Goal: Information Seeking & Learning: Learn about a topic

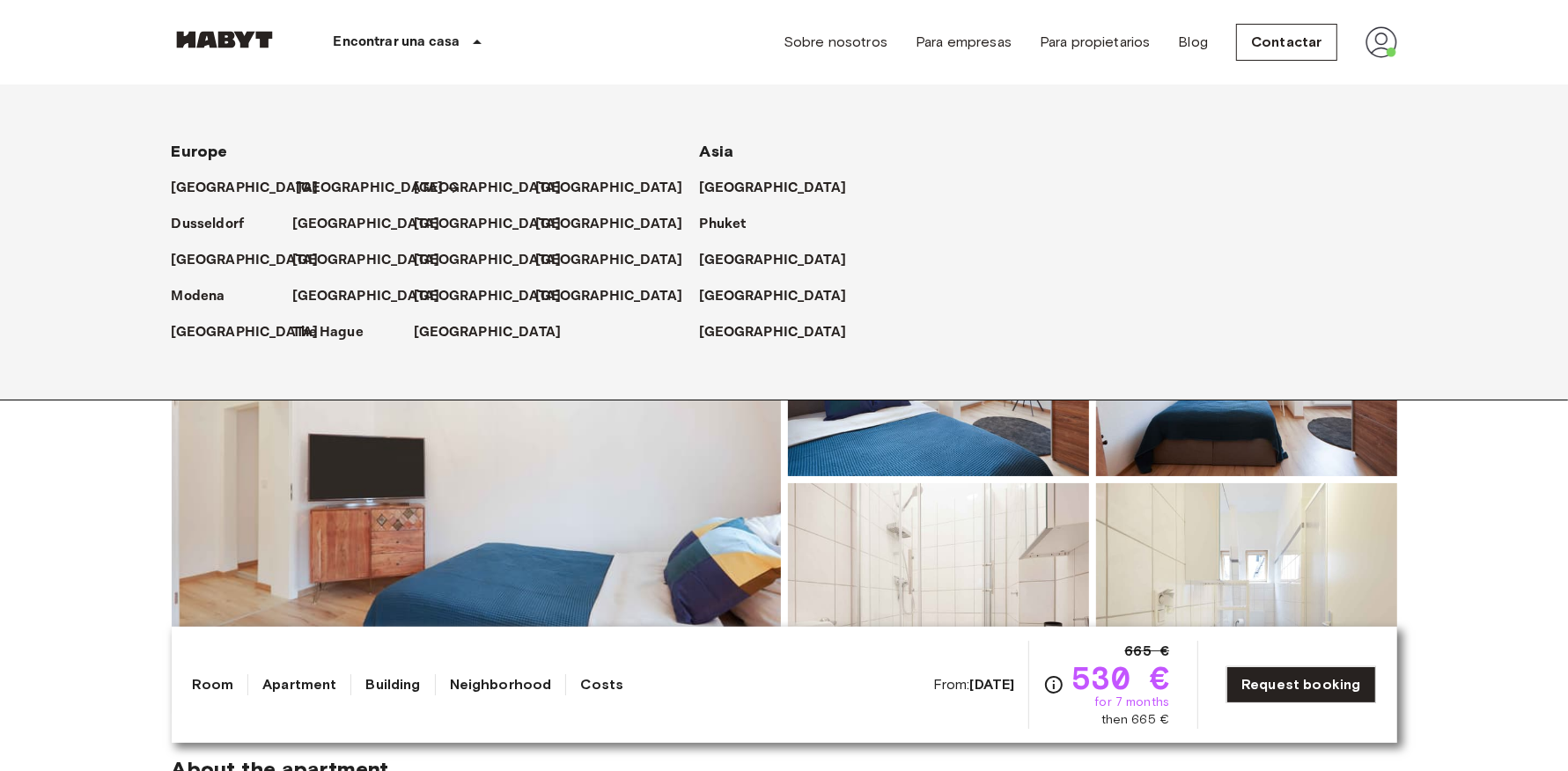
click at [303, 194] on p "[GEOGRAPHIC_DATA]" at bounding box center [370, 188] width 147 height 21
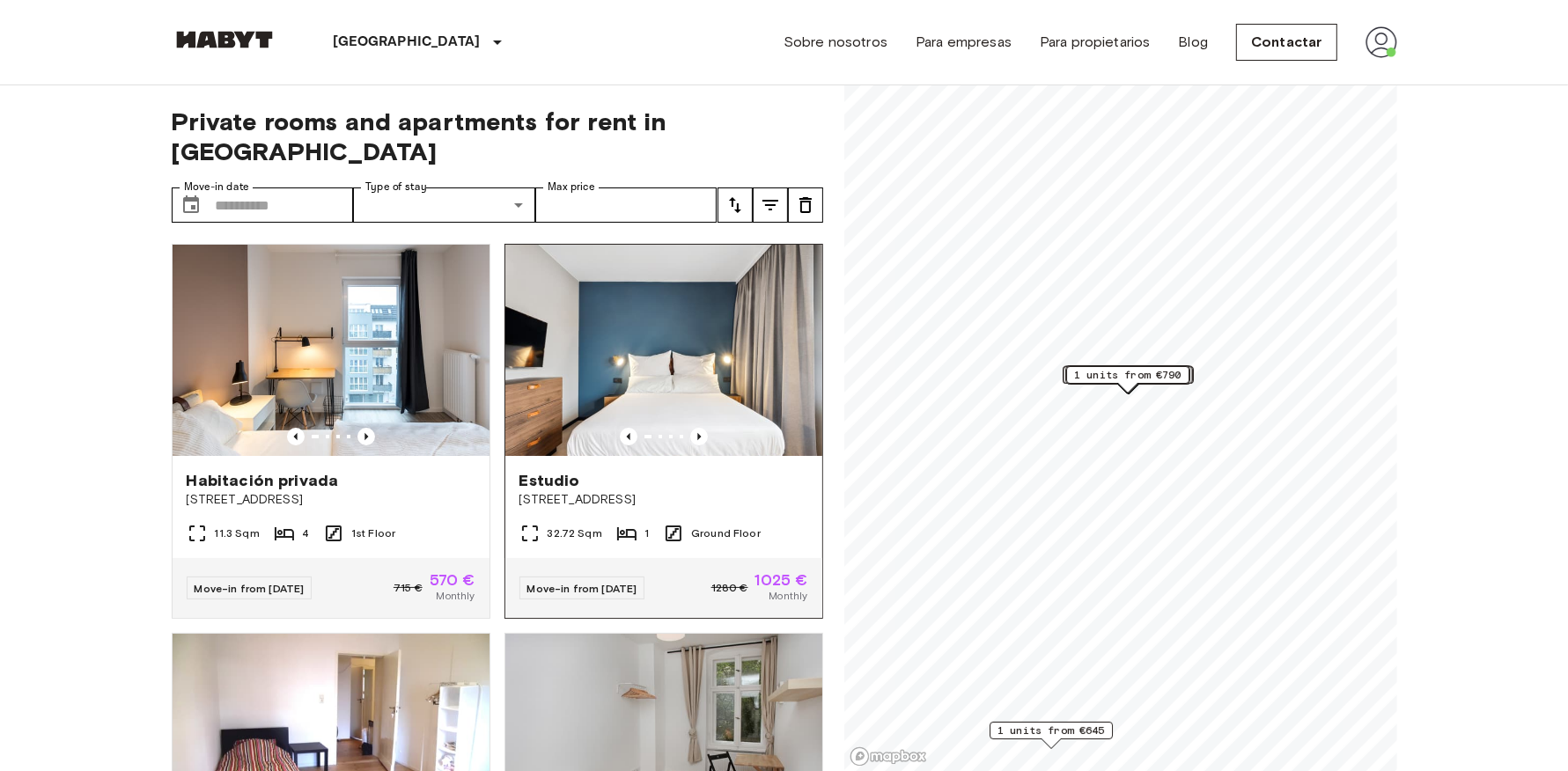
click at [605, 350] on img at bounding box center [663, 351] width 317 height 212
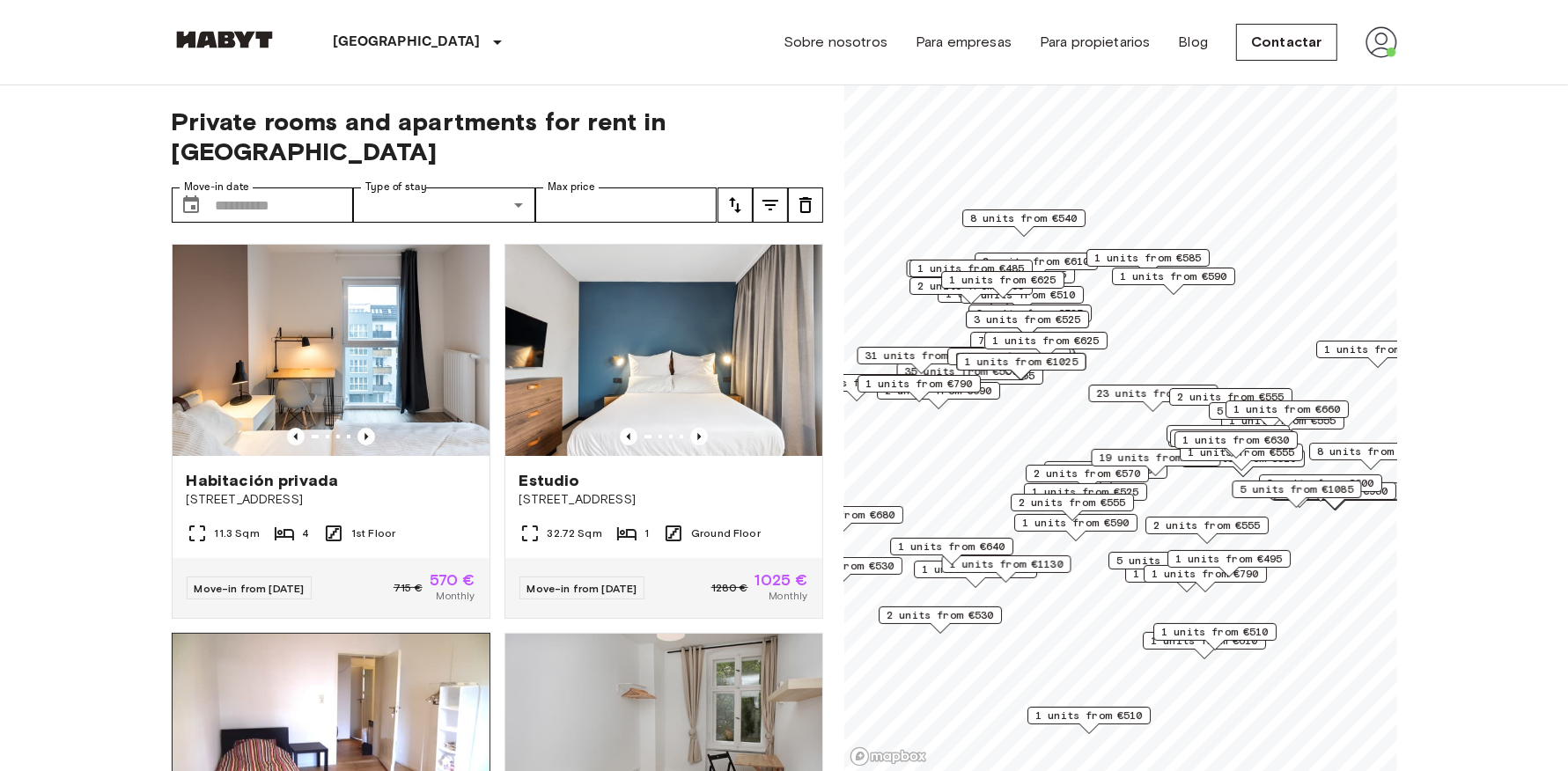
scroll to position [325, 0]
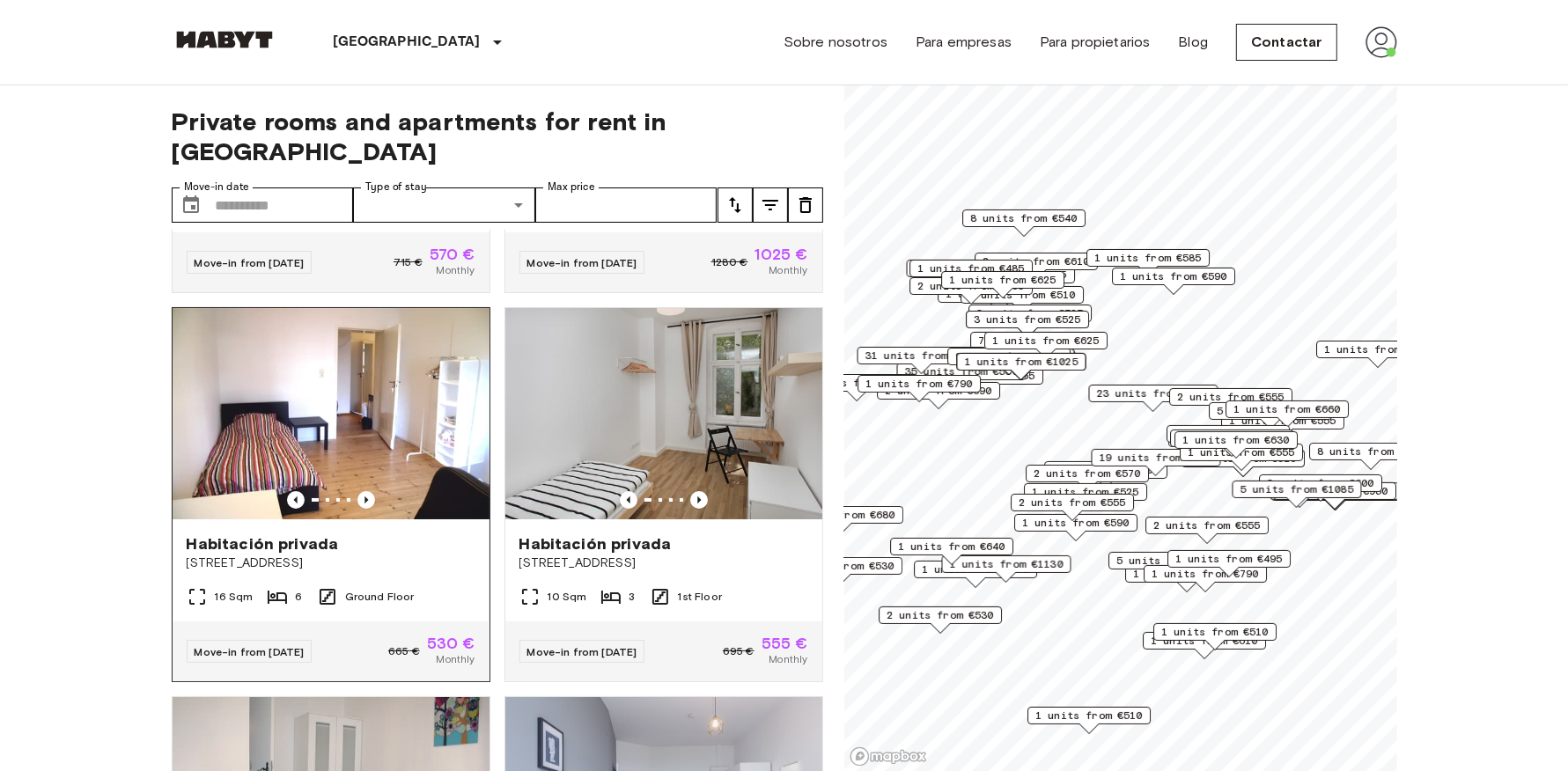
click at [380, 359] on img at bounding box center [331, 414] width 317 height 212
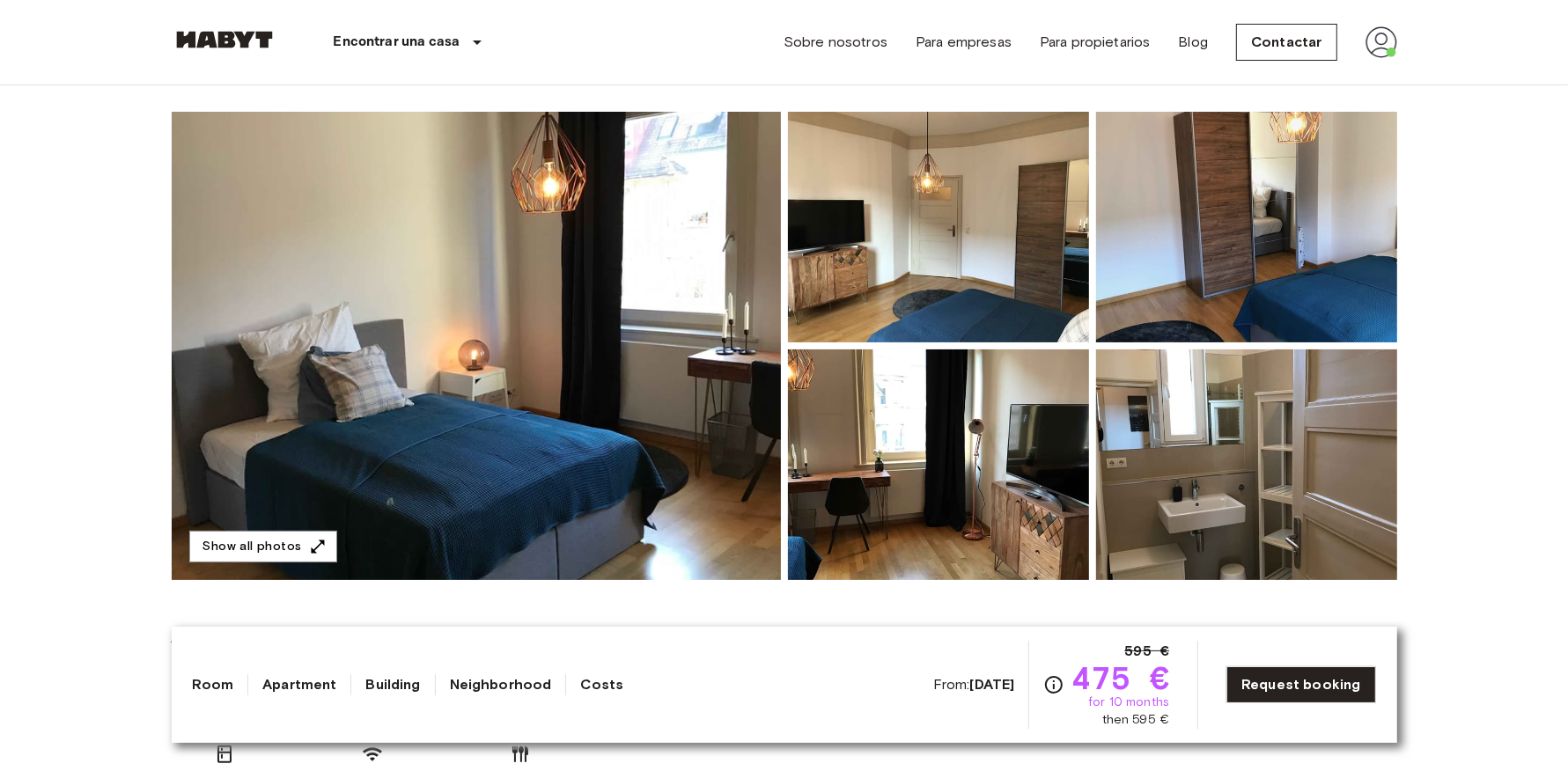
scroll to position [115, 0]
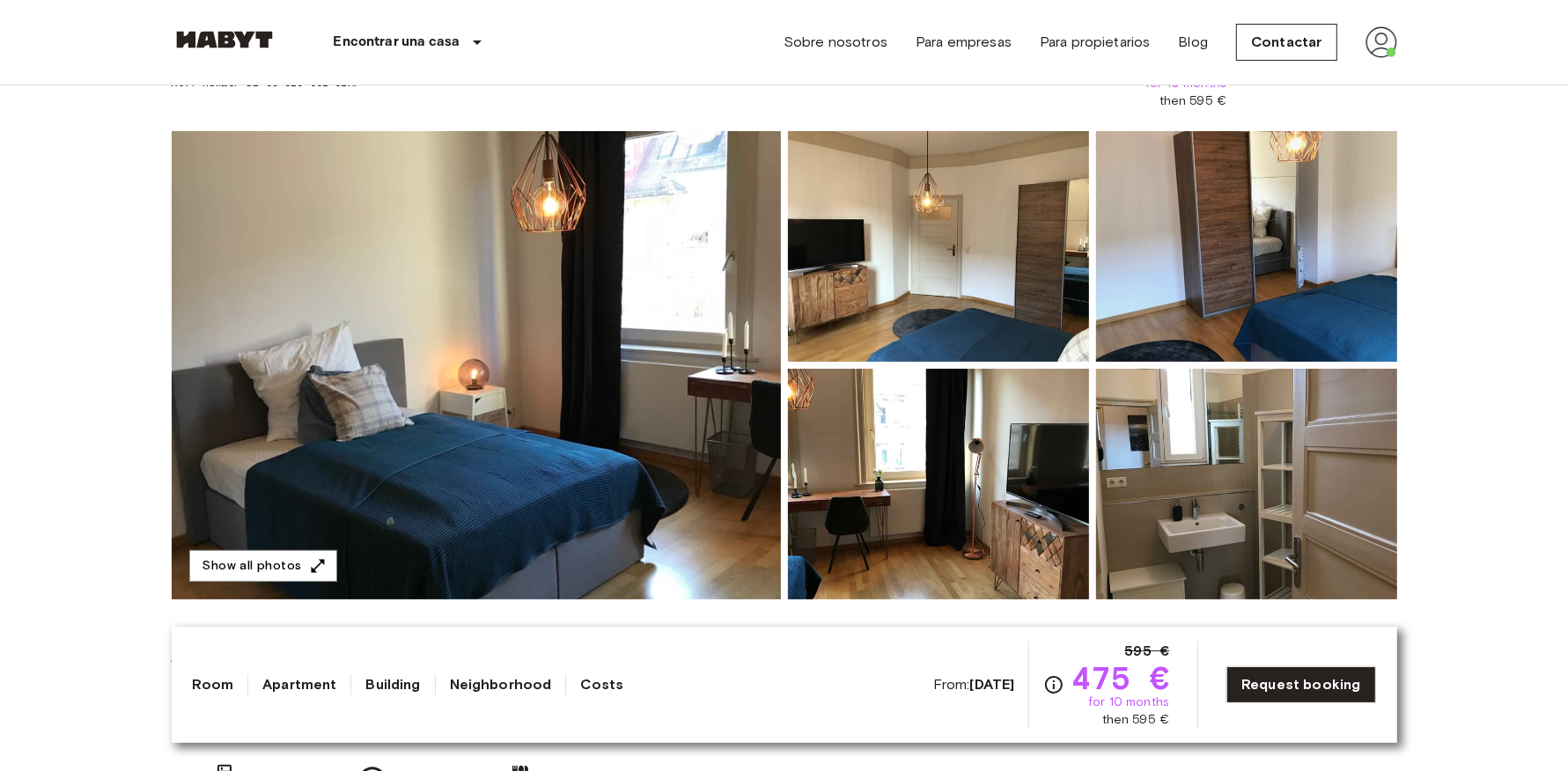
click at [617, 376] on img at bounding box center [476, 365] width 609 height 468
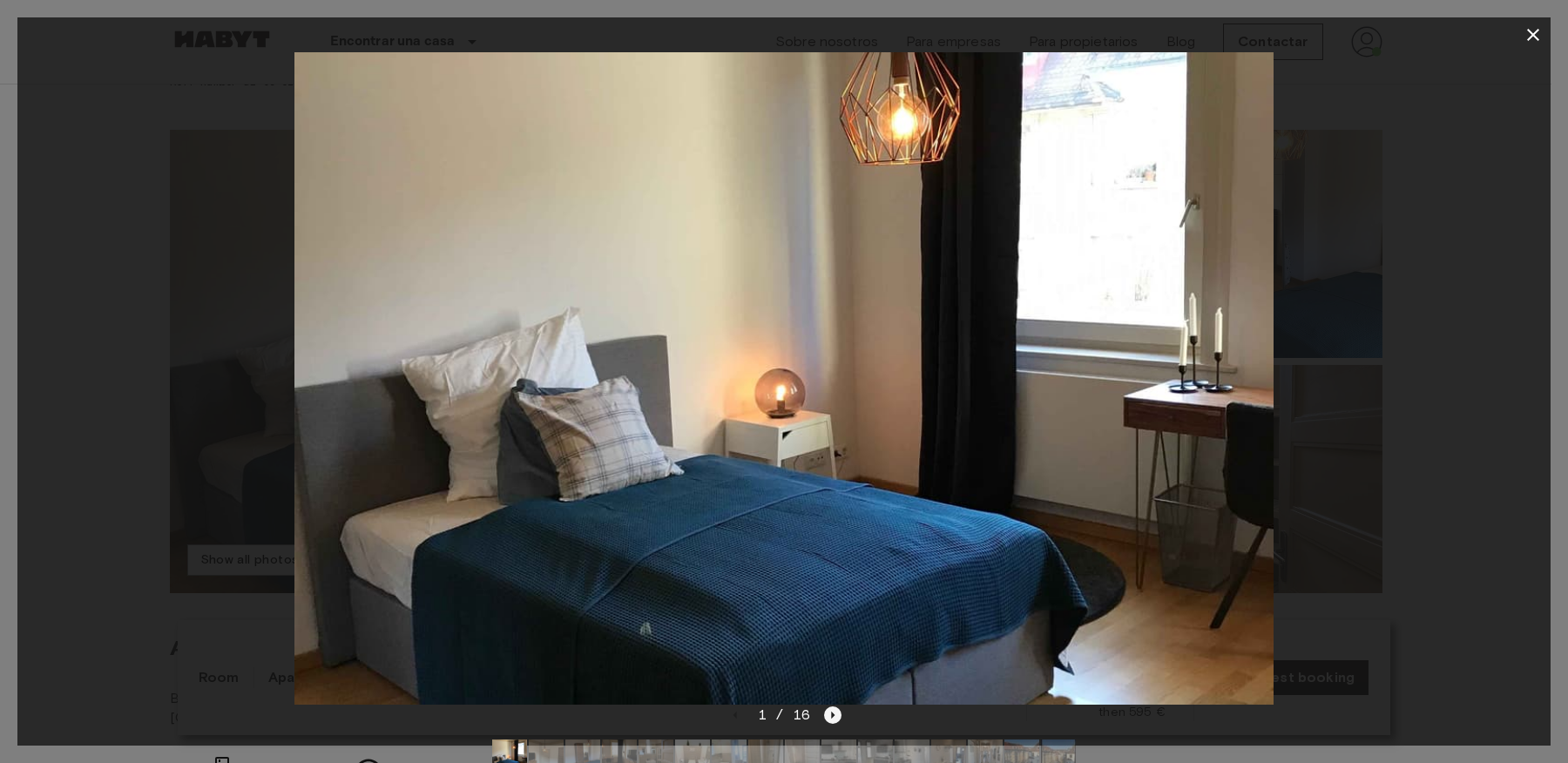
click at [839, 711] on icon "Next image" at bounding box center [832, 715] width 17 height 17
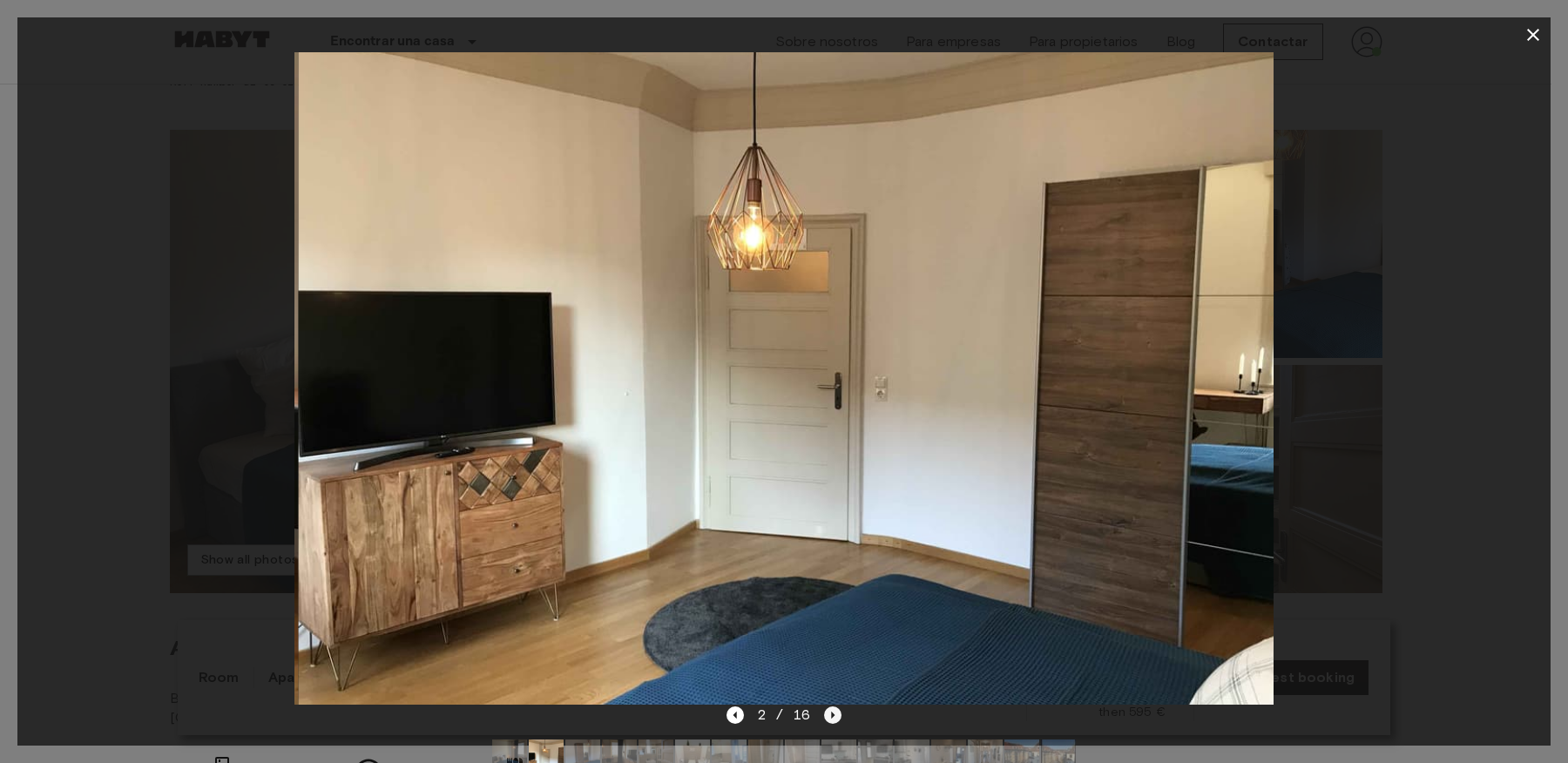
click at [839, 711] on icon "Next image" at bounding box center [832, 715] width 17 height 17
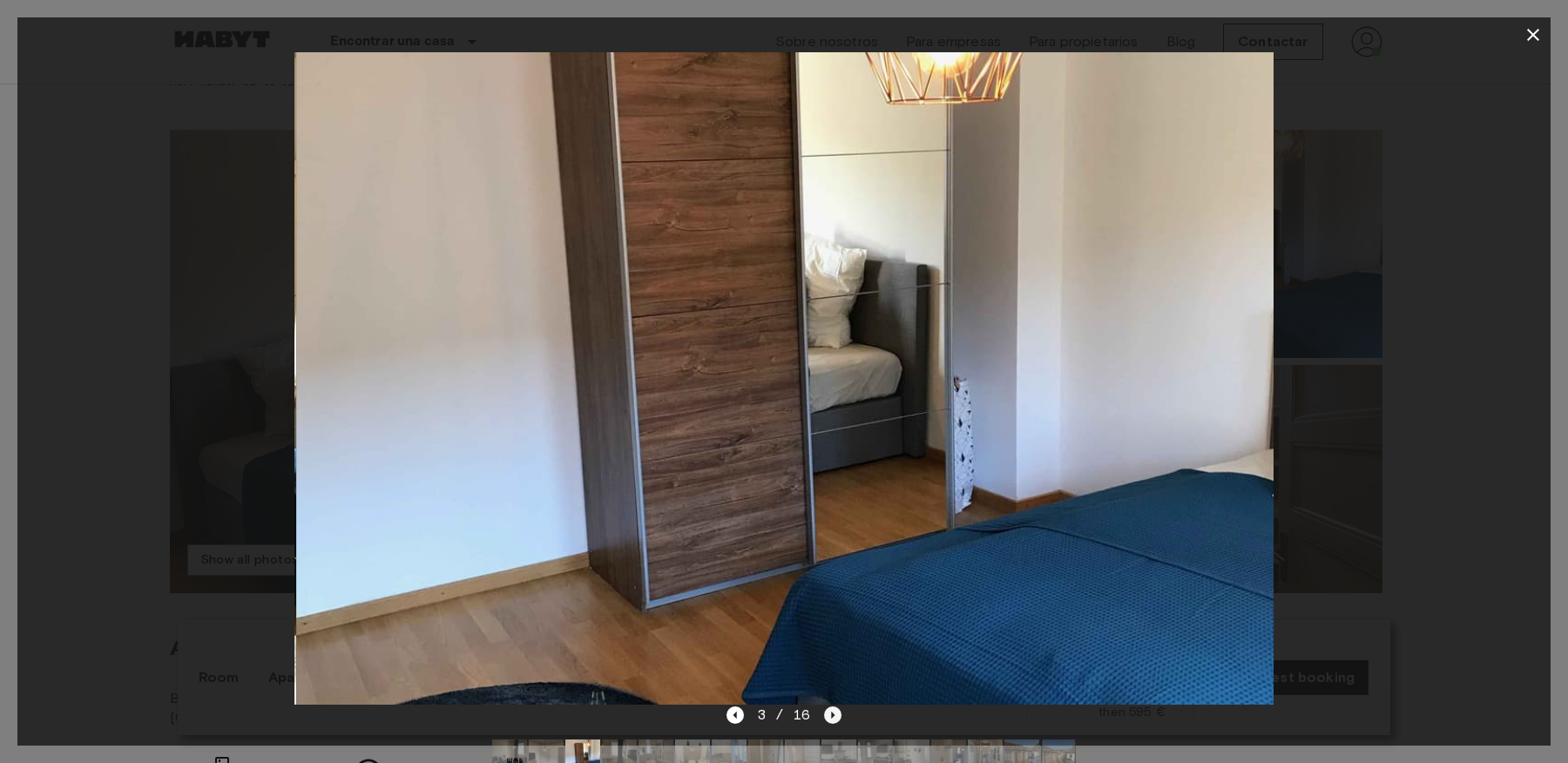
click at [839, 711] on icon "Next image" at bounding box center [832, 715] width 17 height 17
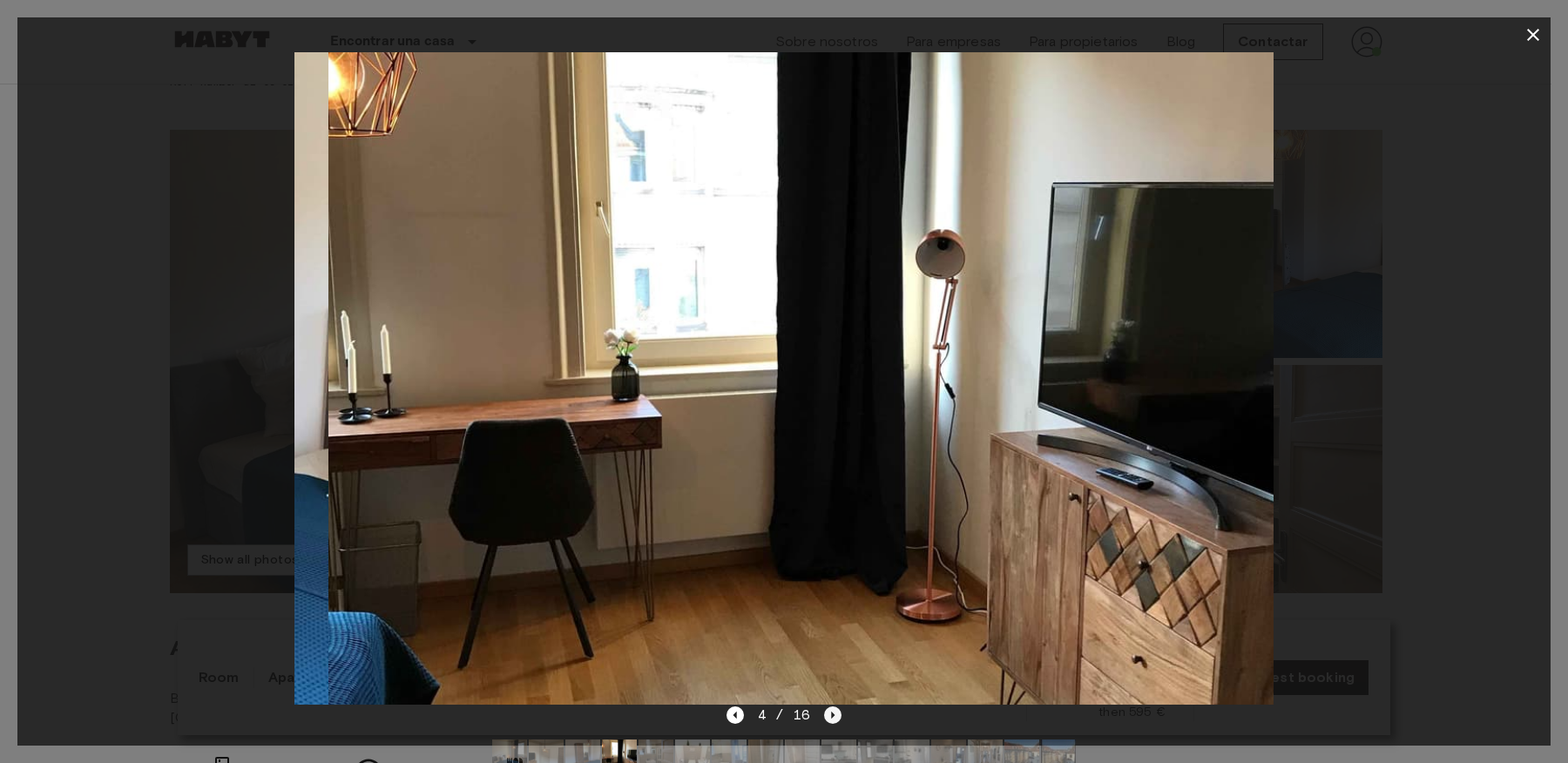
click at [839, 711] on icon "Next image" at bounding box center [832, 715] width 17 height 17
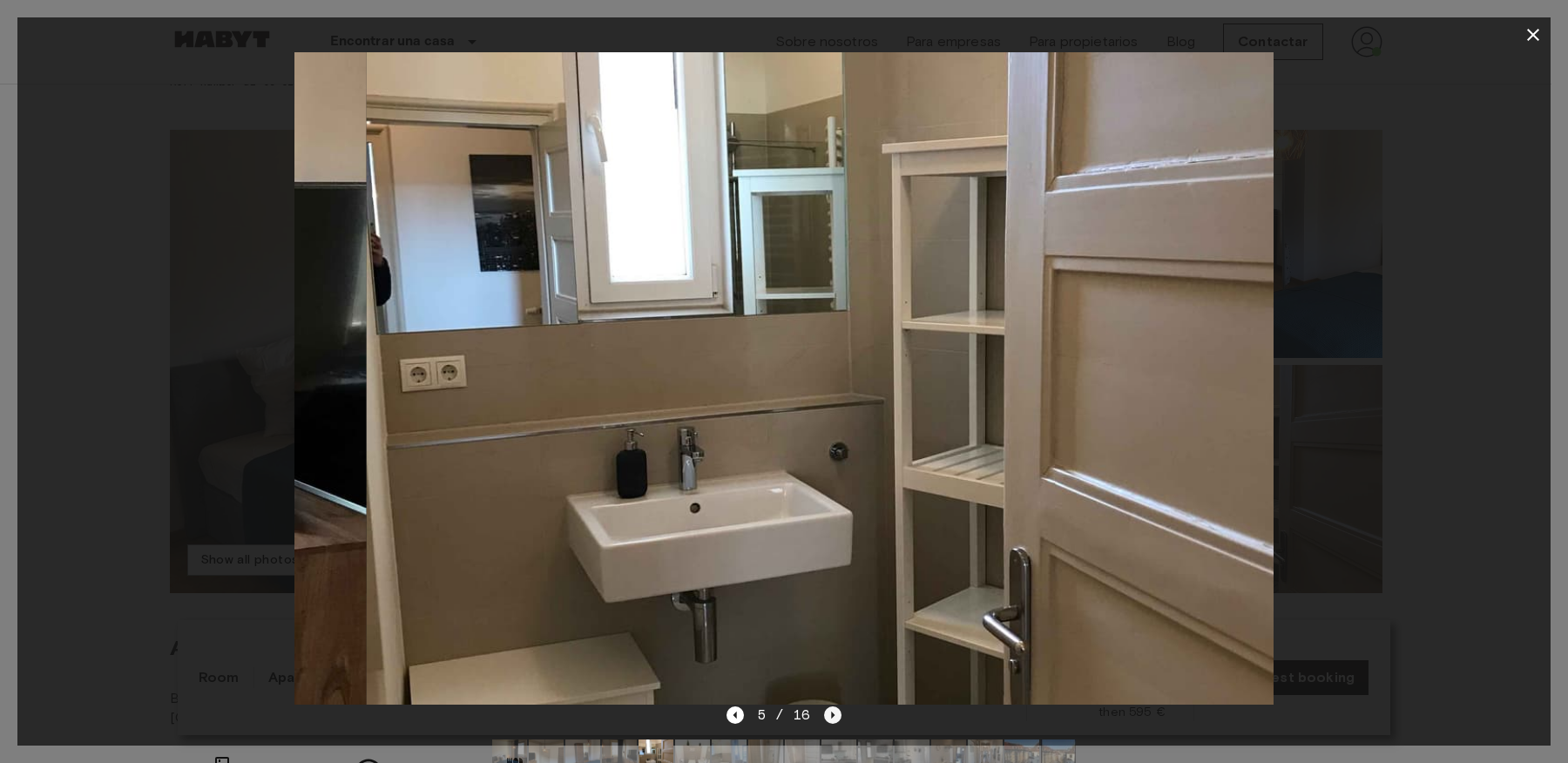
click at [839, 711] on icon "Next image" at bounding box center [832, 715] width 17 height 17
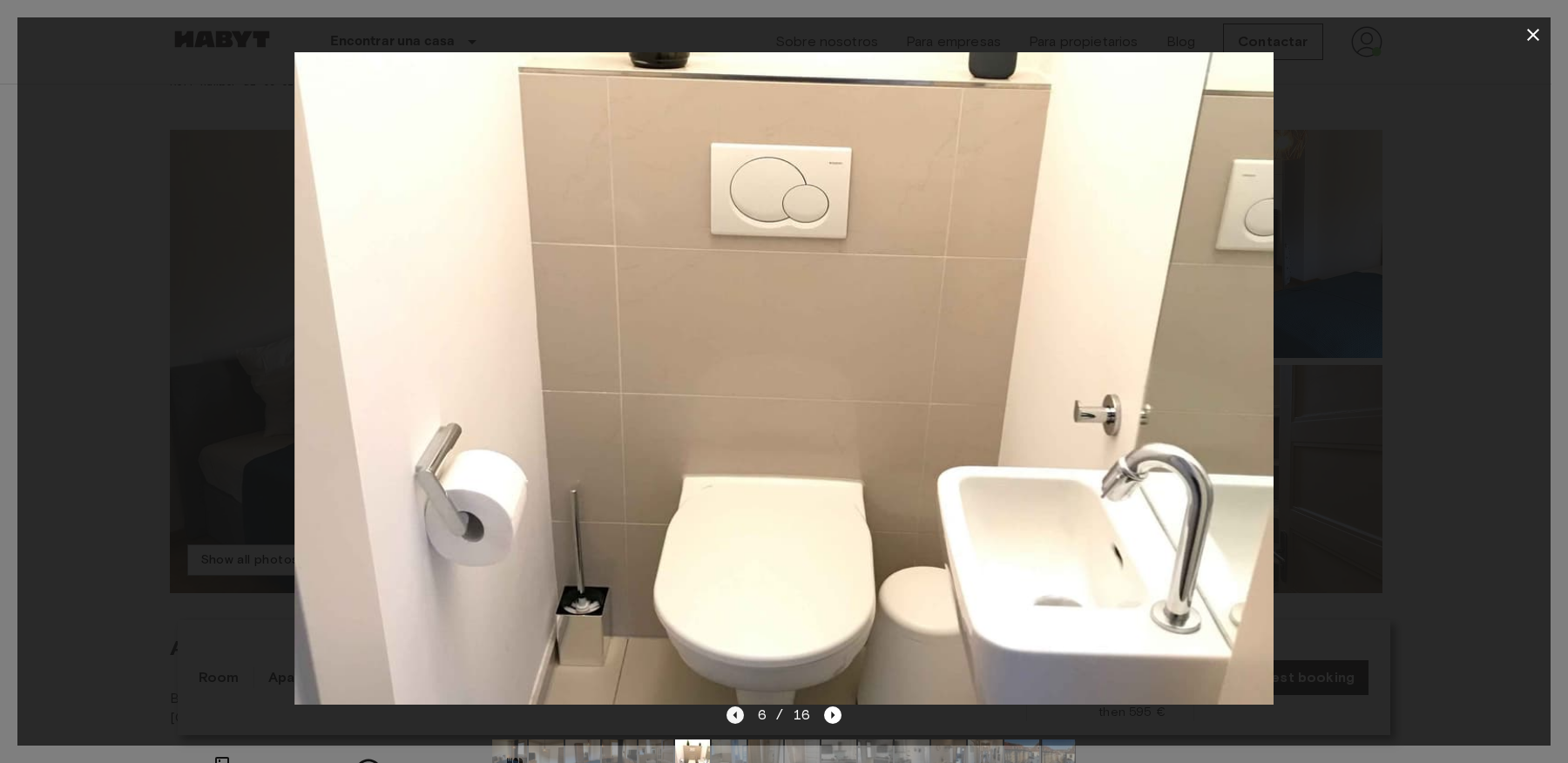
click at [742, 714] on icon "Previous image" at bounding box center [734, 715] width 17 height 17
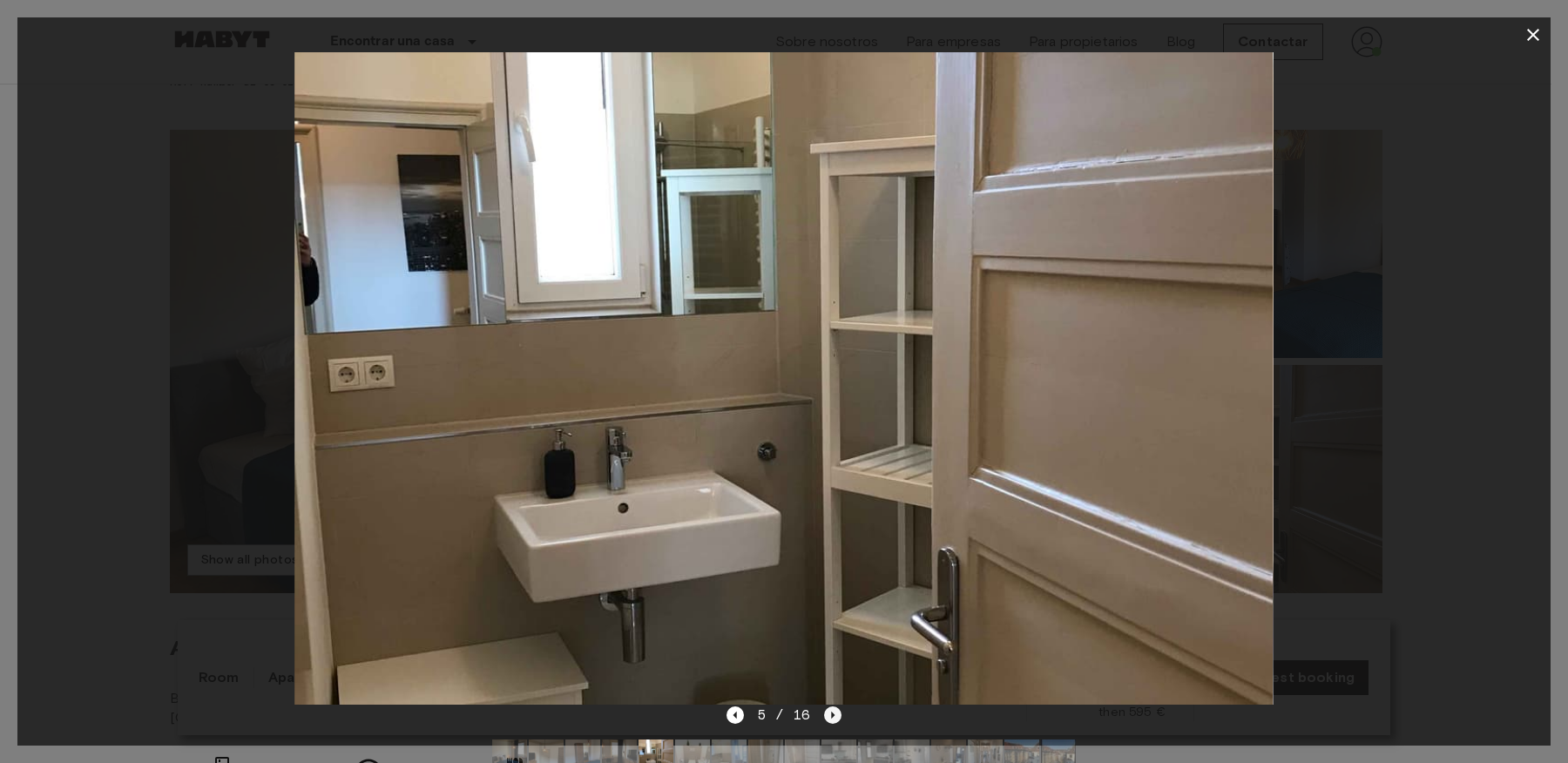
click at [826, 717] on icon "Next image" at bounding box center [832, 715] width 17 height 17
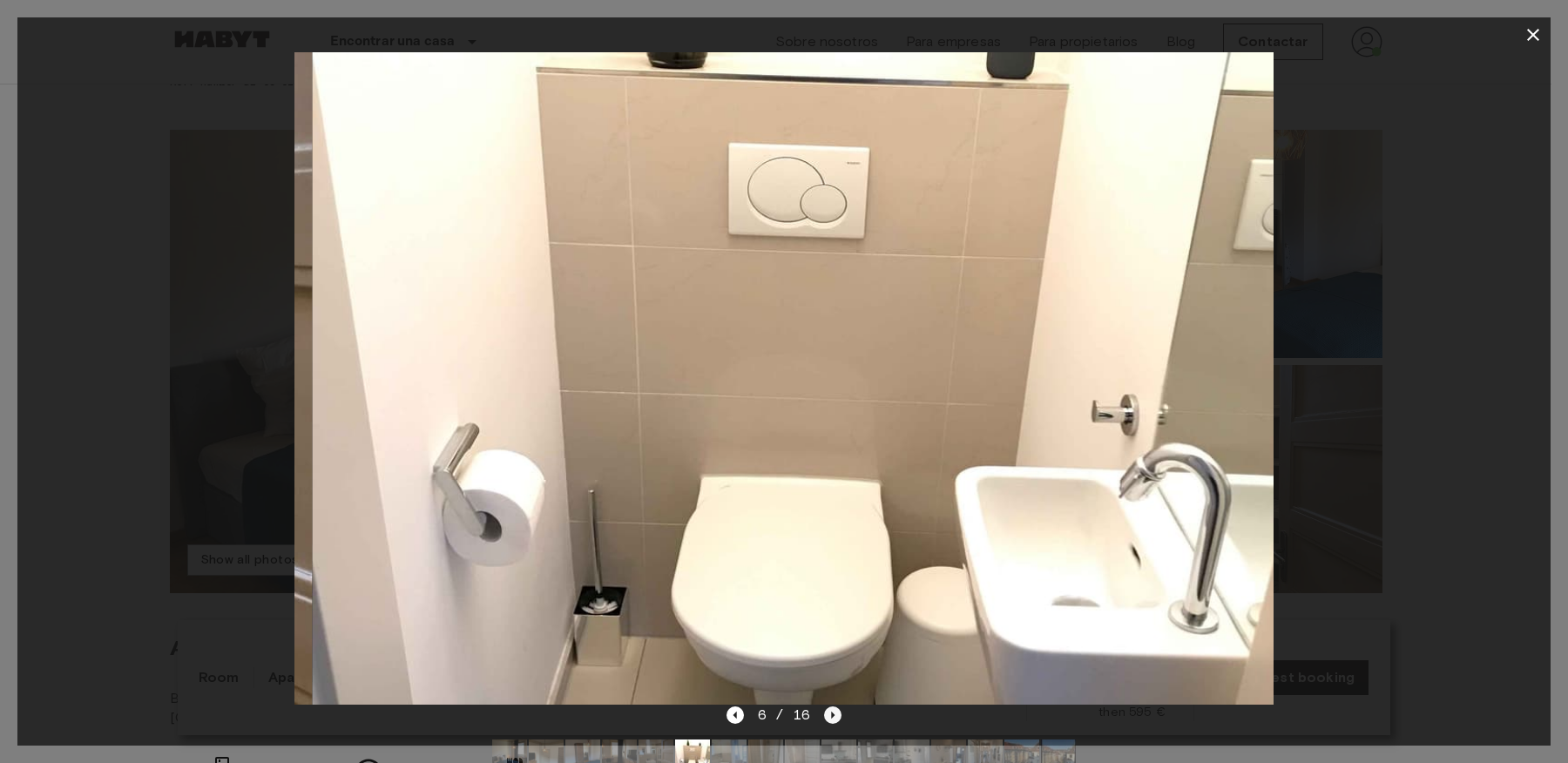
click at [826, 717] on icon "Next image" at bounding box center [832, 715] width 17 height 17
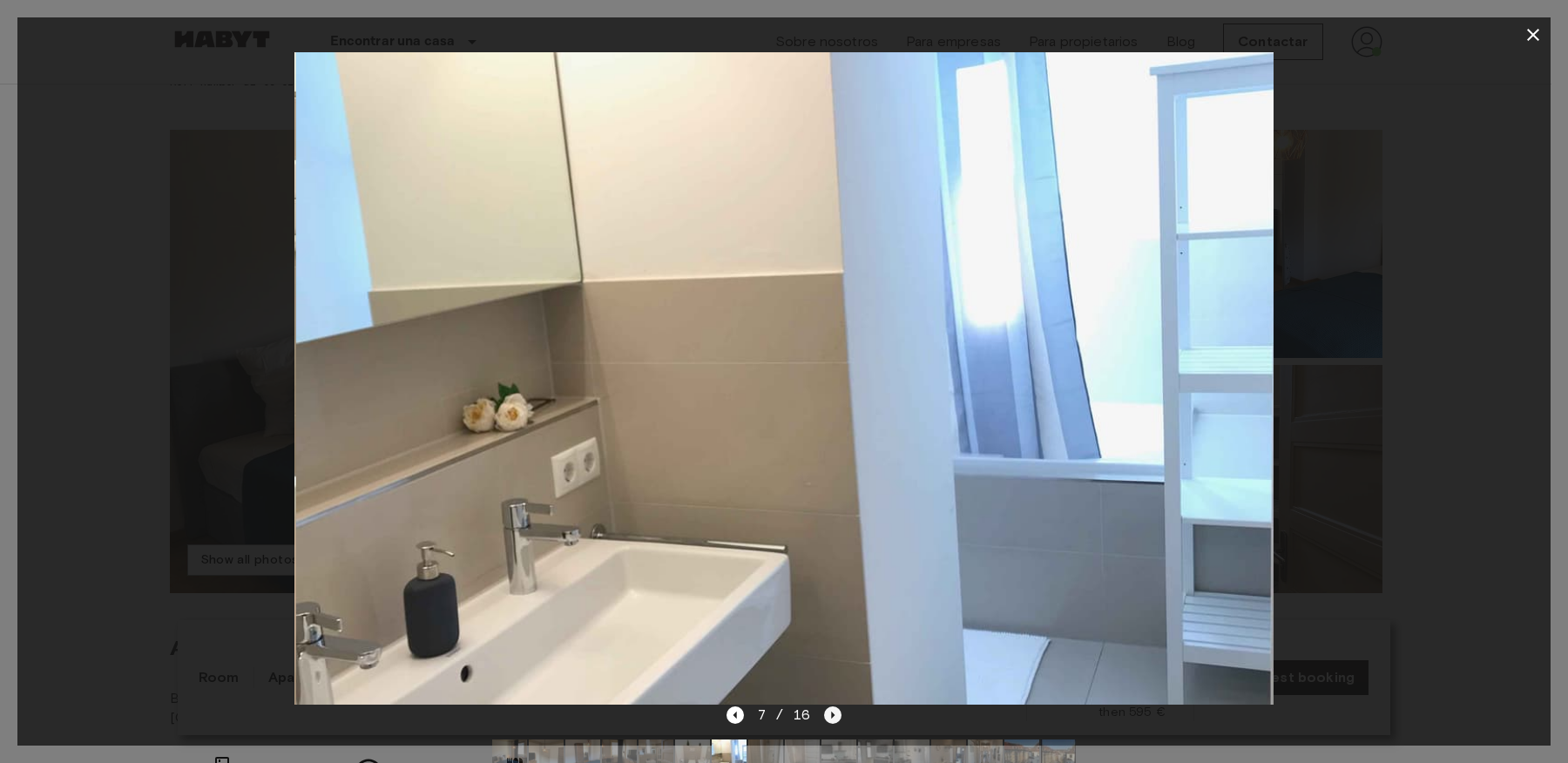
click at [826, 717] on icon "Next image" at bounding box center [832, 715] width 17 height 17
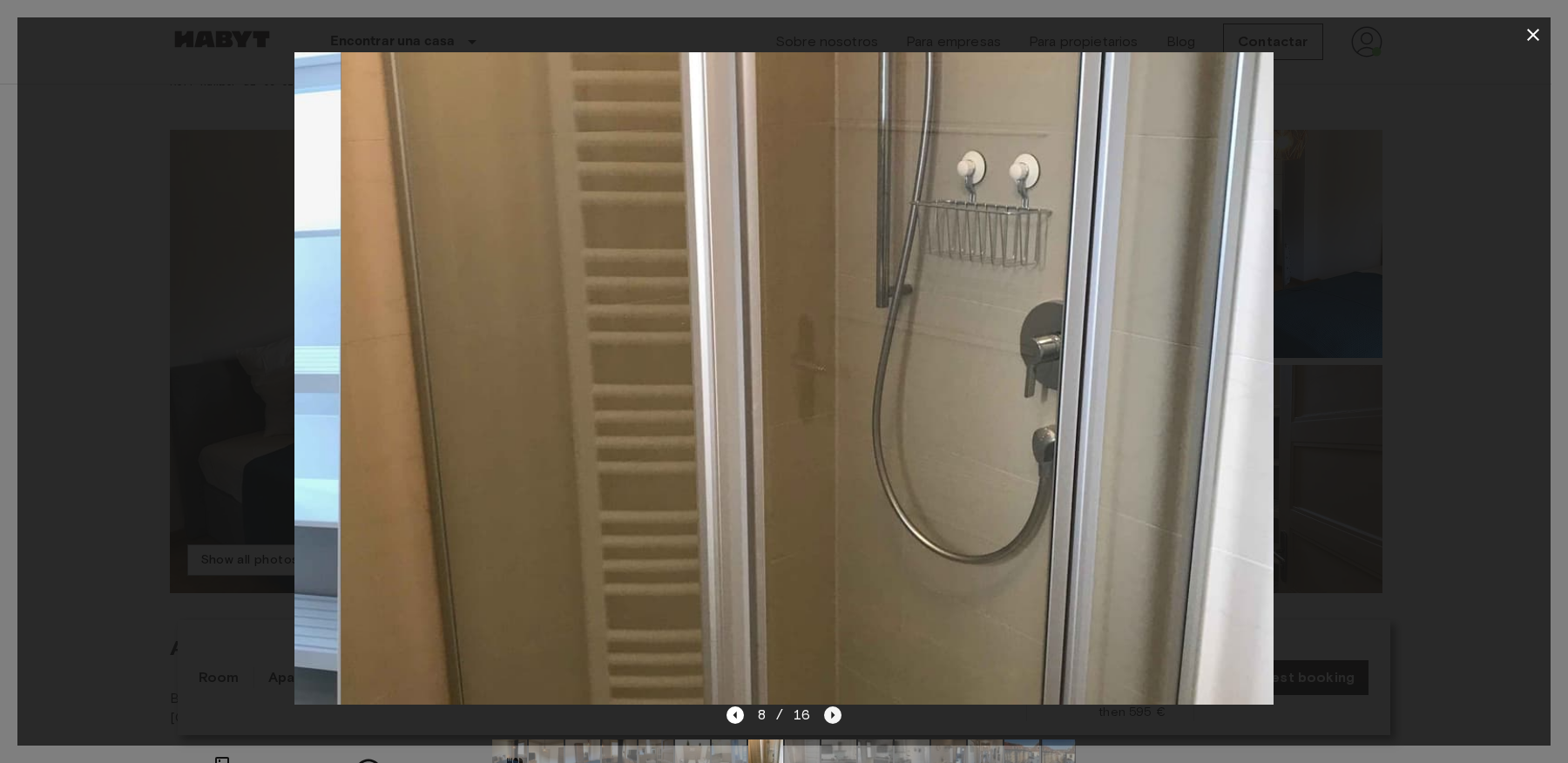
click at [826, 717] on icon "Next image" at bounding box center [832, 715] width 17 height 17
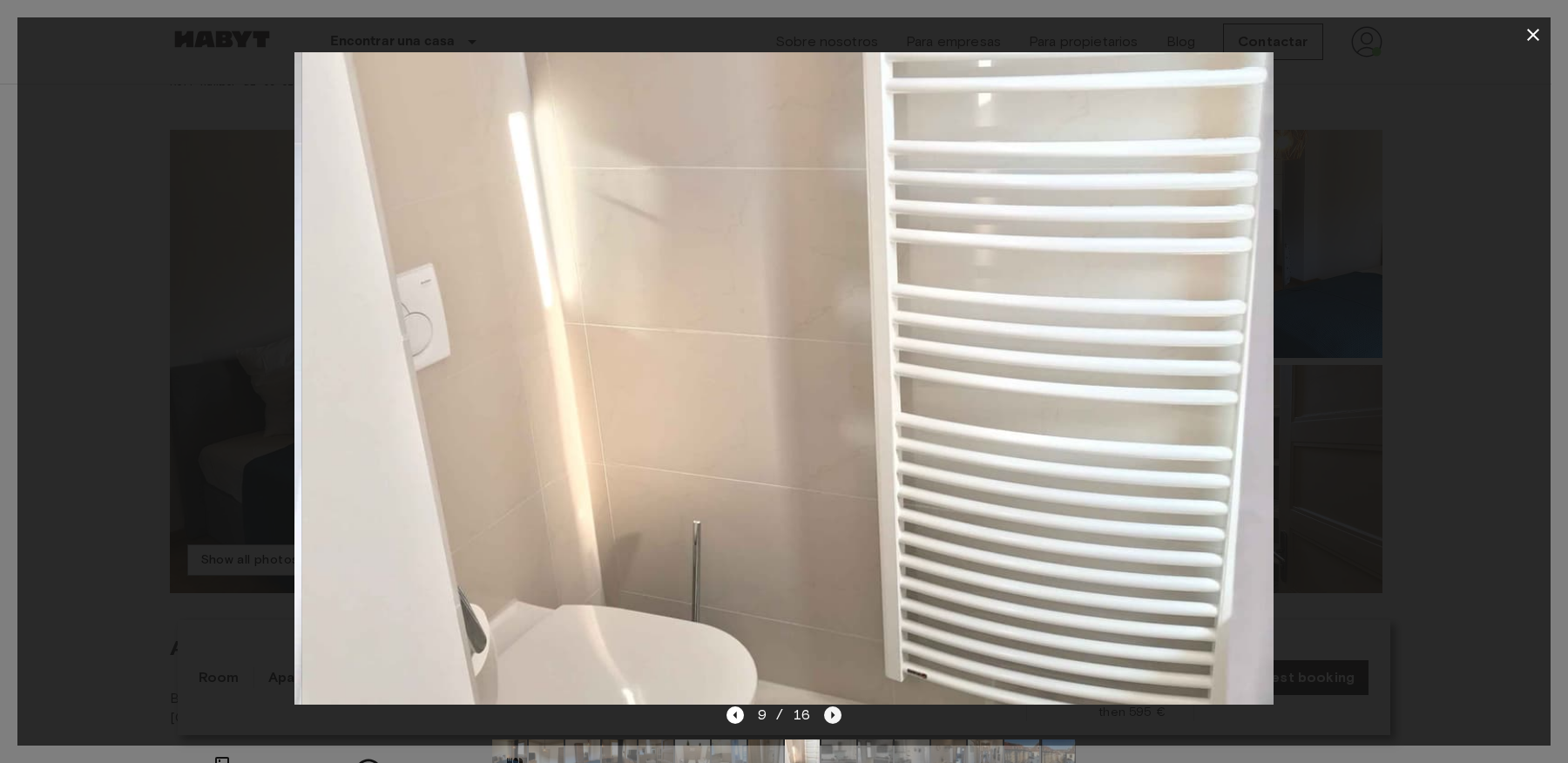
click at [826, 717] on icon "Next image" at bounding box center [832, 715] width 17 height 17
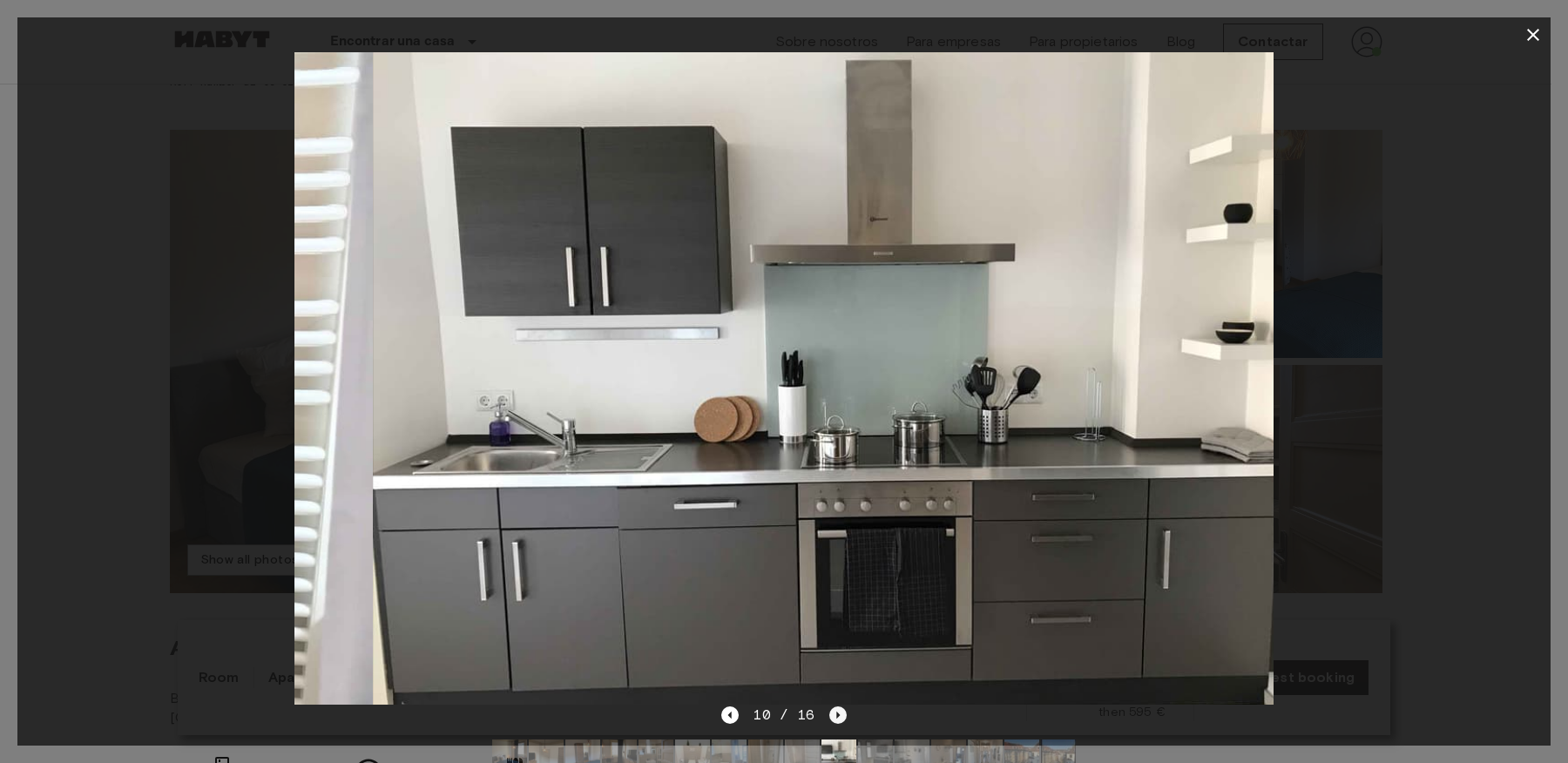
click at [829, 717] on icon "Next image" at bounding box center [837, 715] width 17 height 17
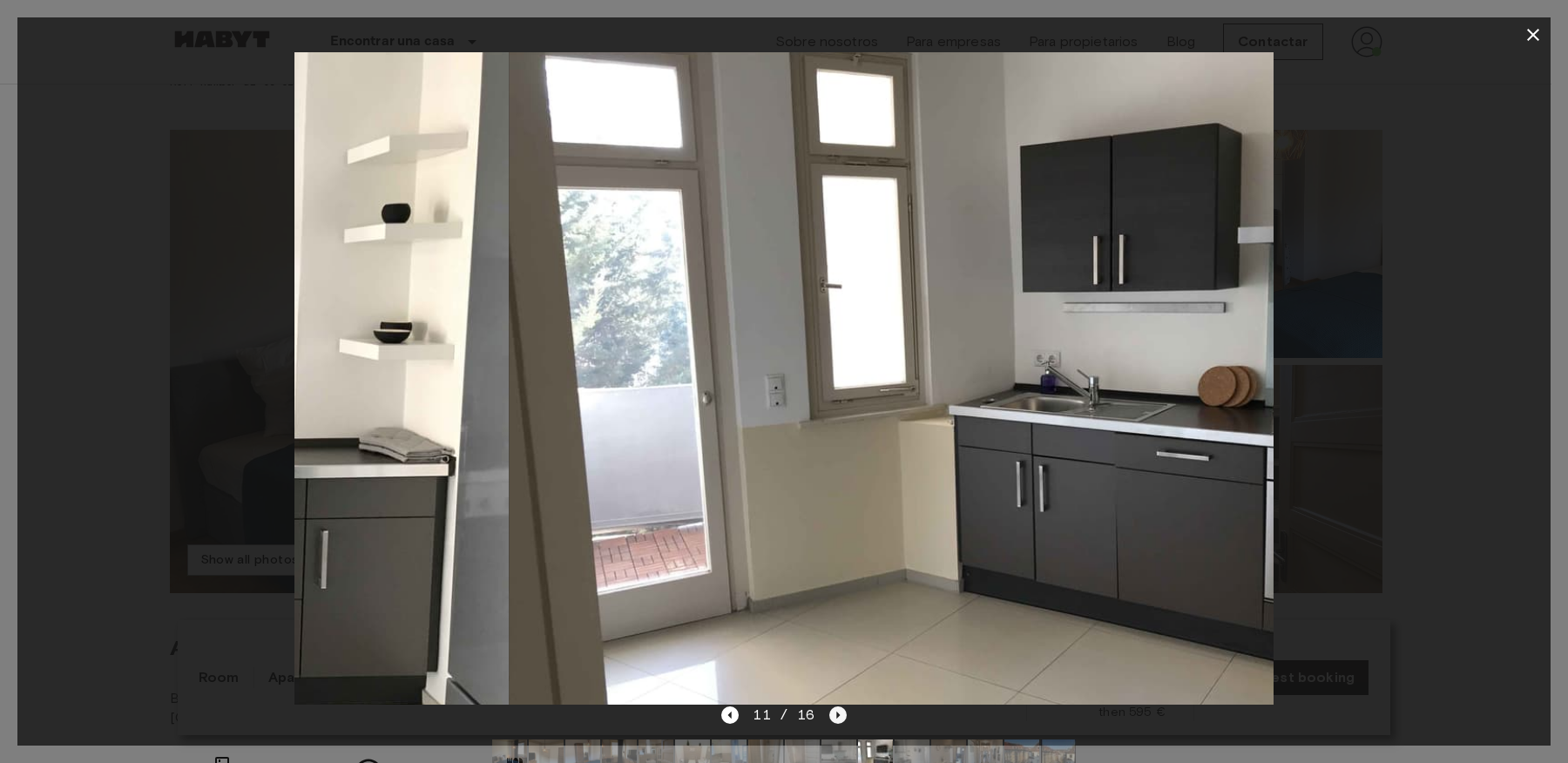
click at [829, 717] on icon "Next image" at bounding box center [837, 715] width 17 height 17
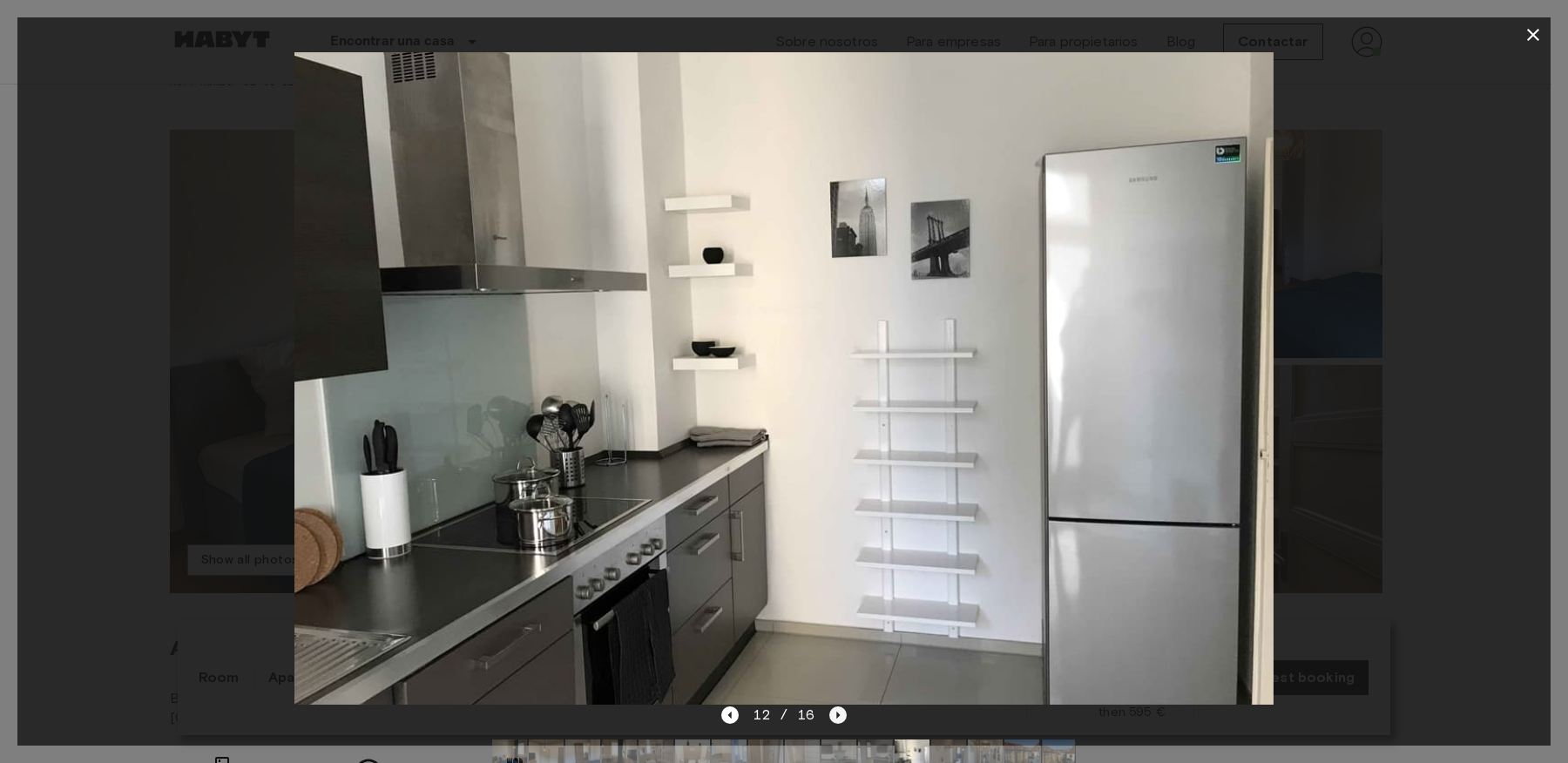
click at [829, 717] on icon "Next image" at bounding box center [837, 715] width 17 height 17
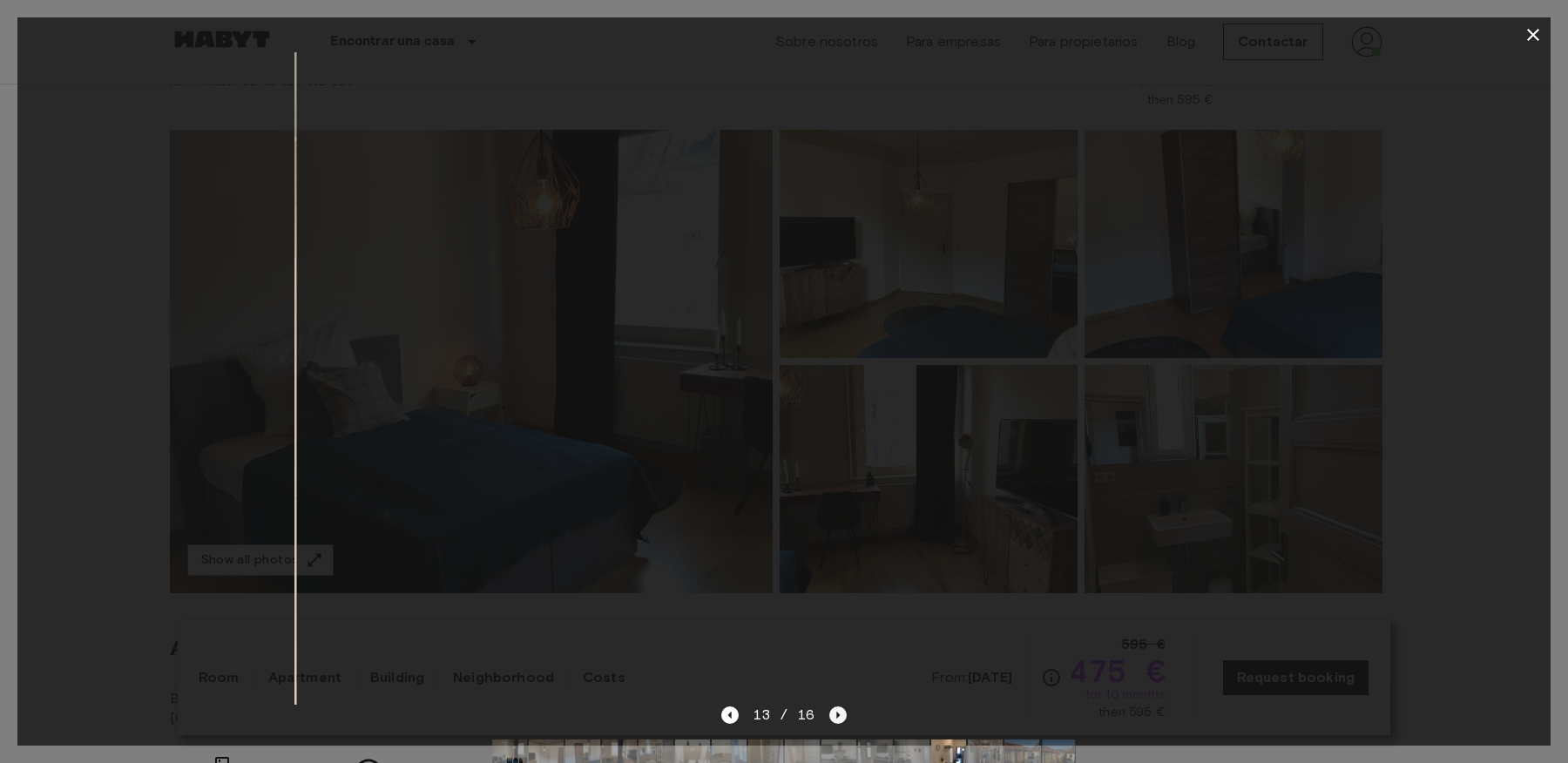
click at [829, 717] on icon "Next image" at bounding box center [837, 715] width 17 height 17
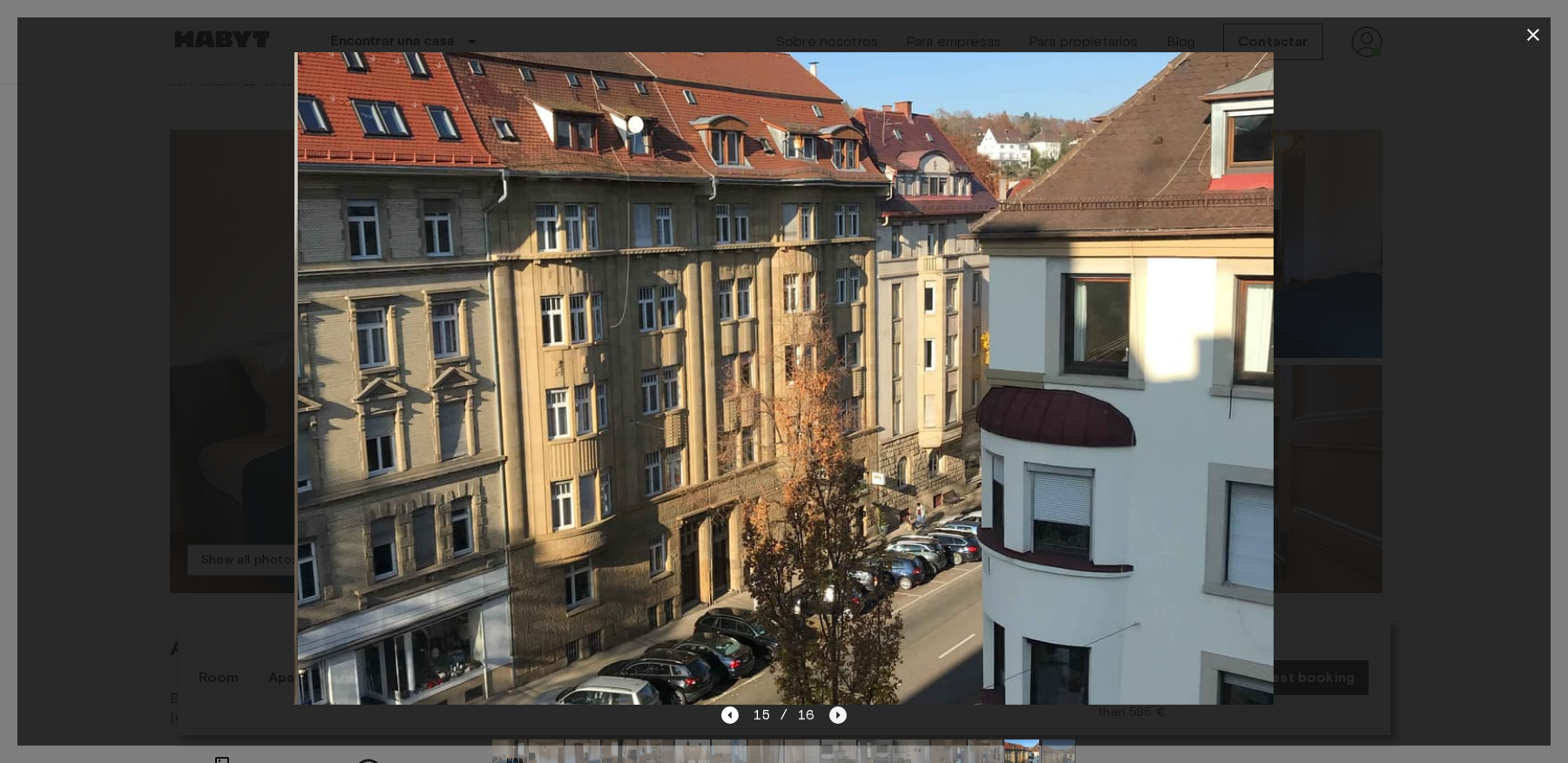
click at [829, 717] on icon "Next image" at bounding box center [837, 715] width 17 height 17
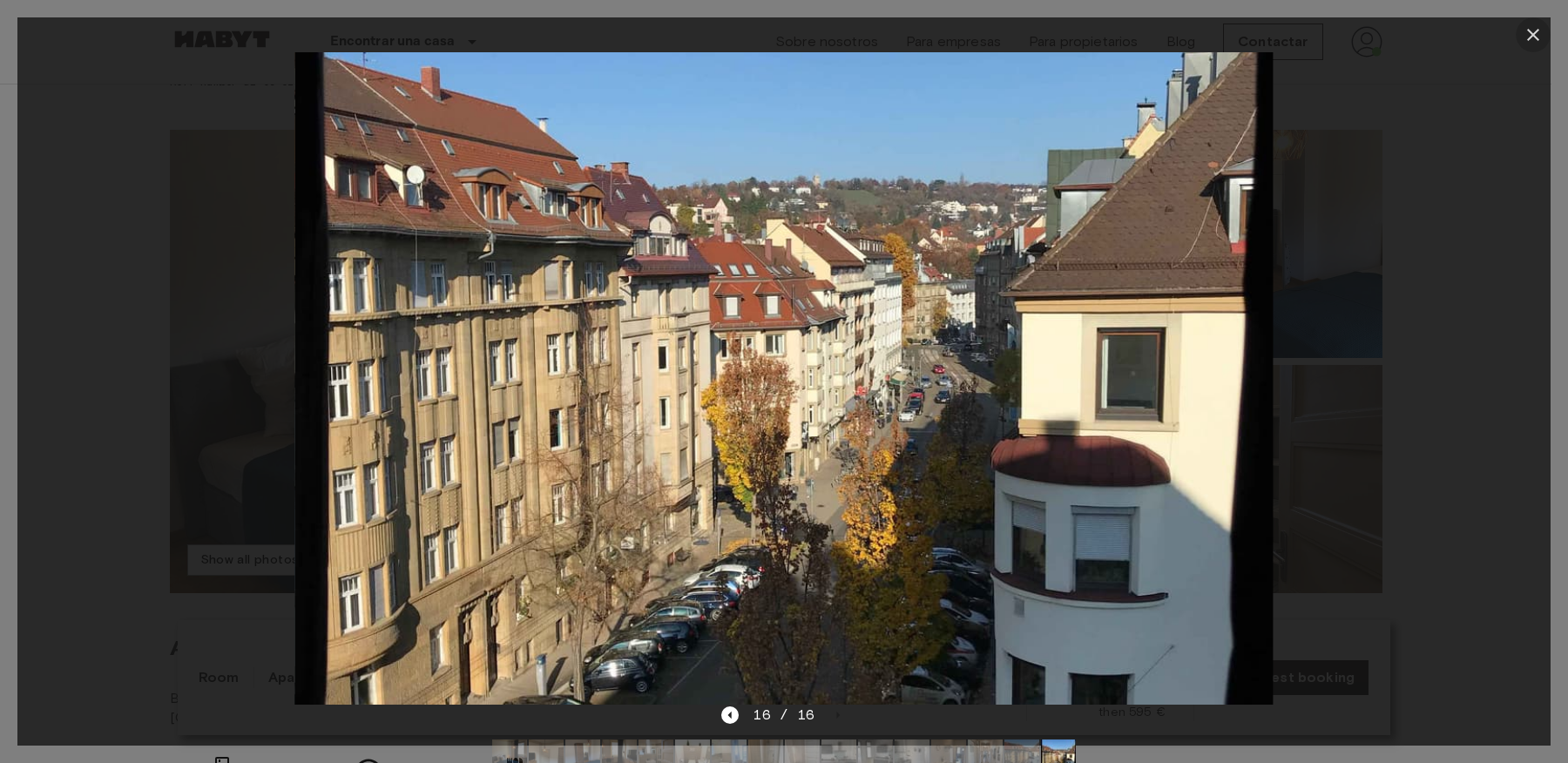
click at [1539, 32] on icon "button" at bounding box center [1533, 34] width 21 height 21
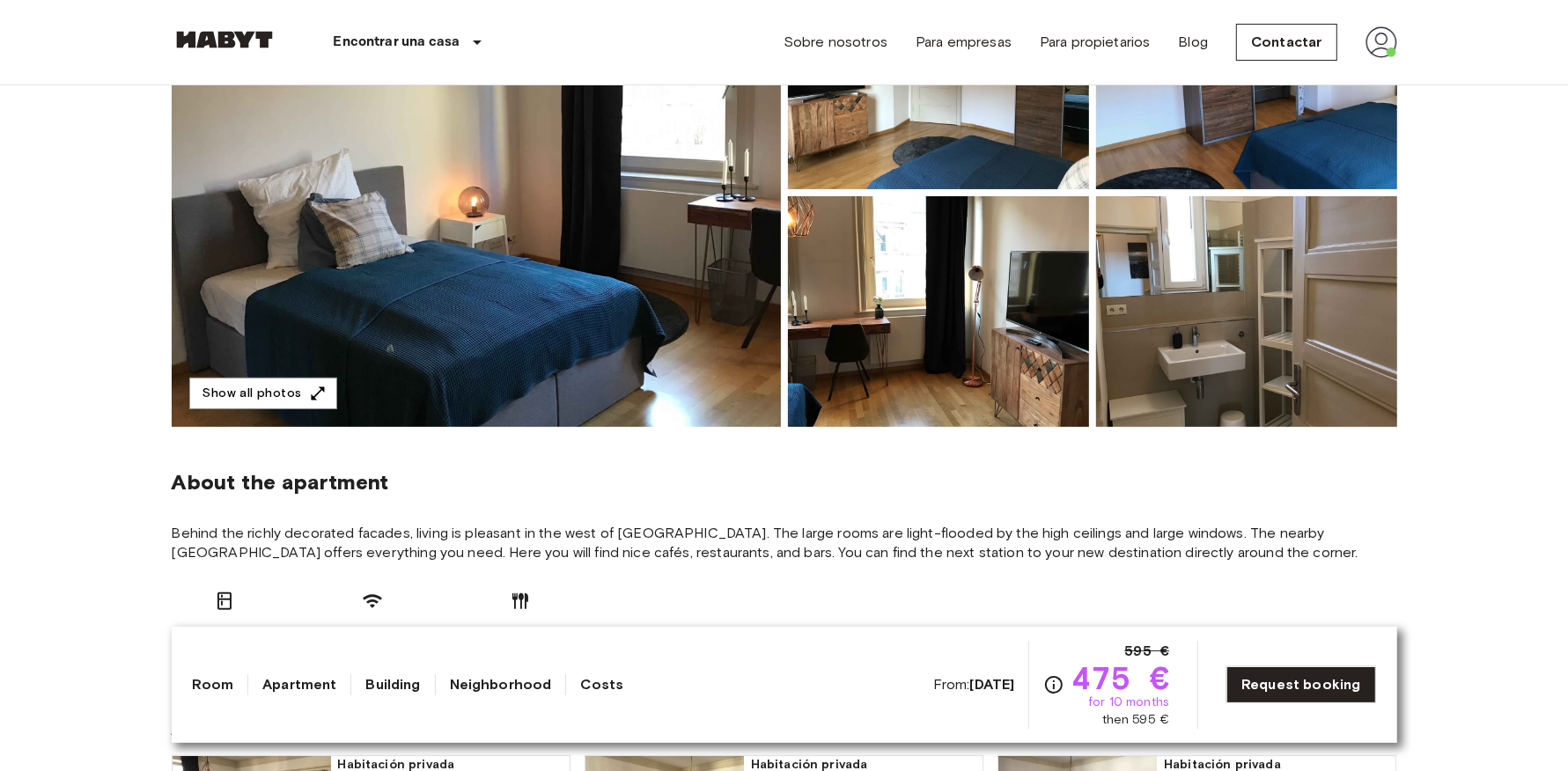
scroll to position [0, 0]
